Goal: Find specific page/section: Find specific page/section

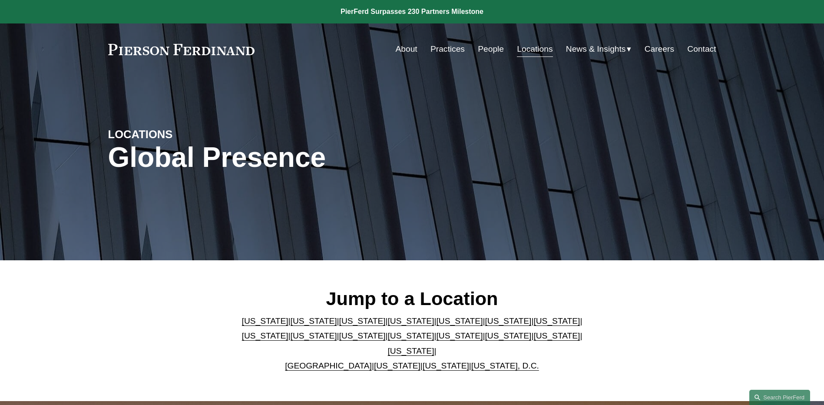
click at [436, 340] on link "[US_STATE]" at bounding box center [459, 335] width 46 height 9
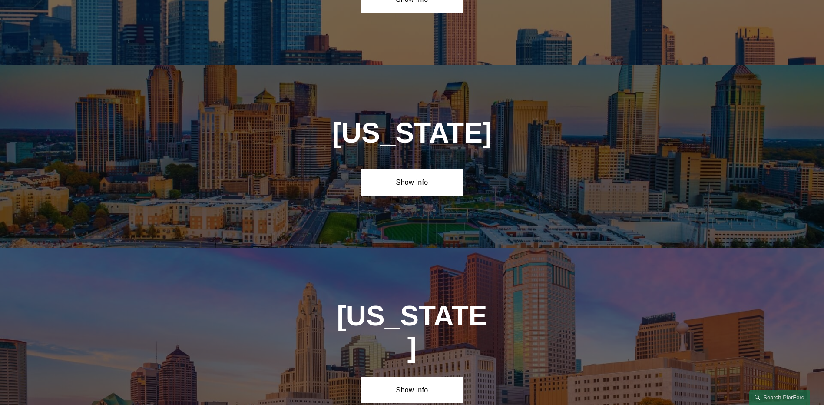
scroll to position [2406, 0]
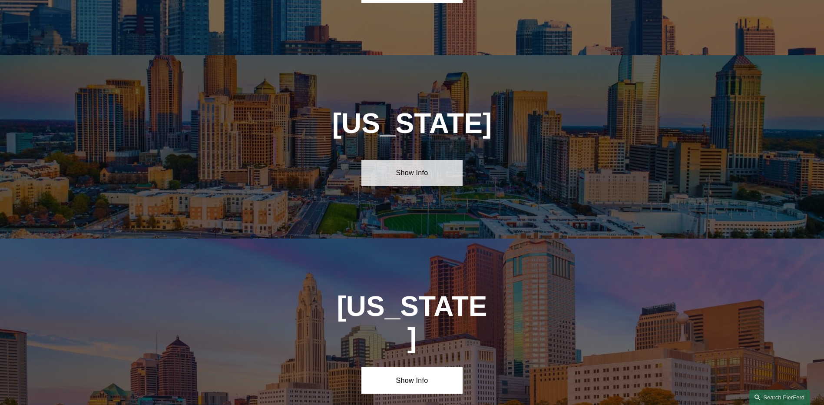
click at [418, 160] on link "Show Info" at bounding box center [411, 173] width 101 height 26
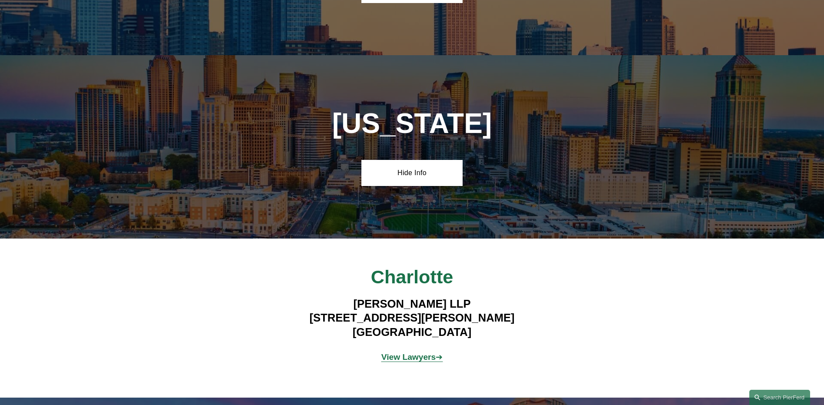
click at [401, 352] on strong "View Lawyers" at bounding box center [408, 356] width 55 height 9
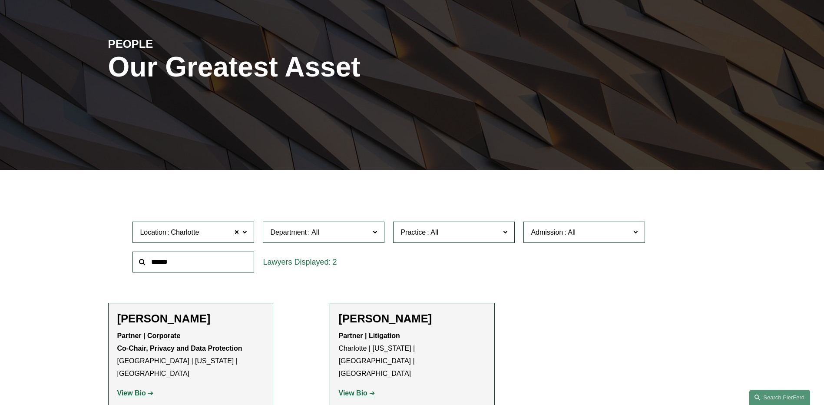
scroll to position [260, 0]
